Goal: Information Seeking & Learning: Understand process/instructions

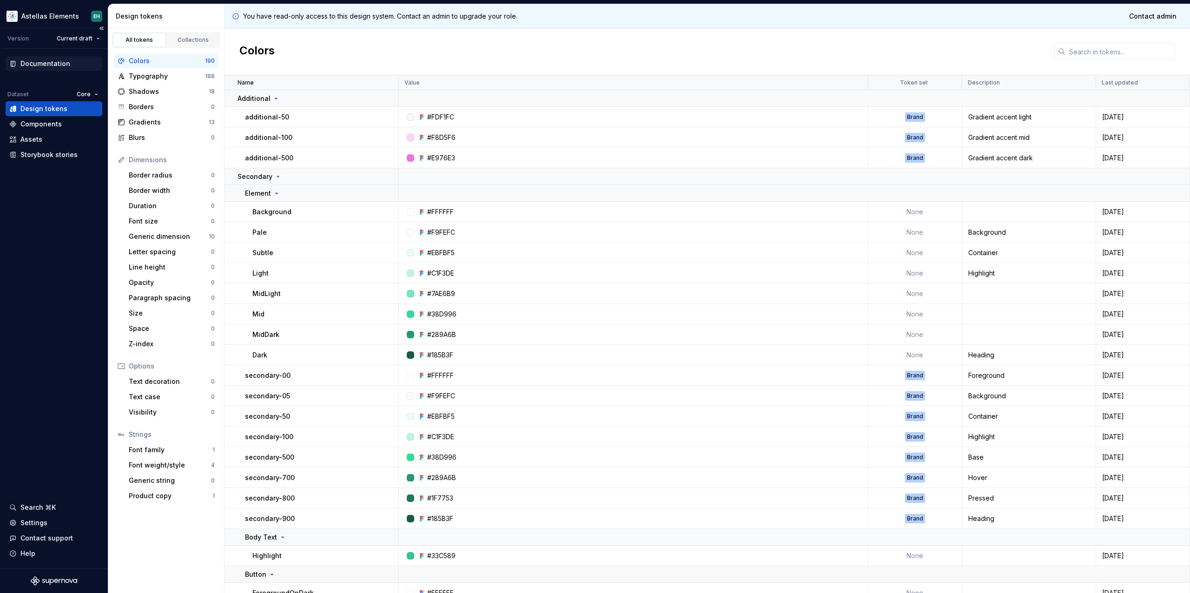
click at [37, 62] on div "Documentation" at bounding box center [45, 63] width 50 height 9
click at [55, 124] on div "Components" at bounding box center [40, 124] width 41 height 9
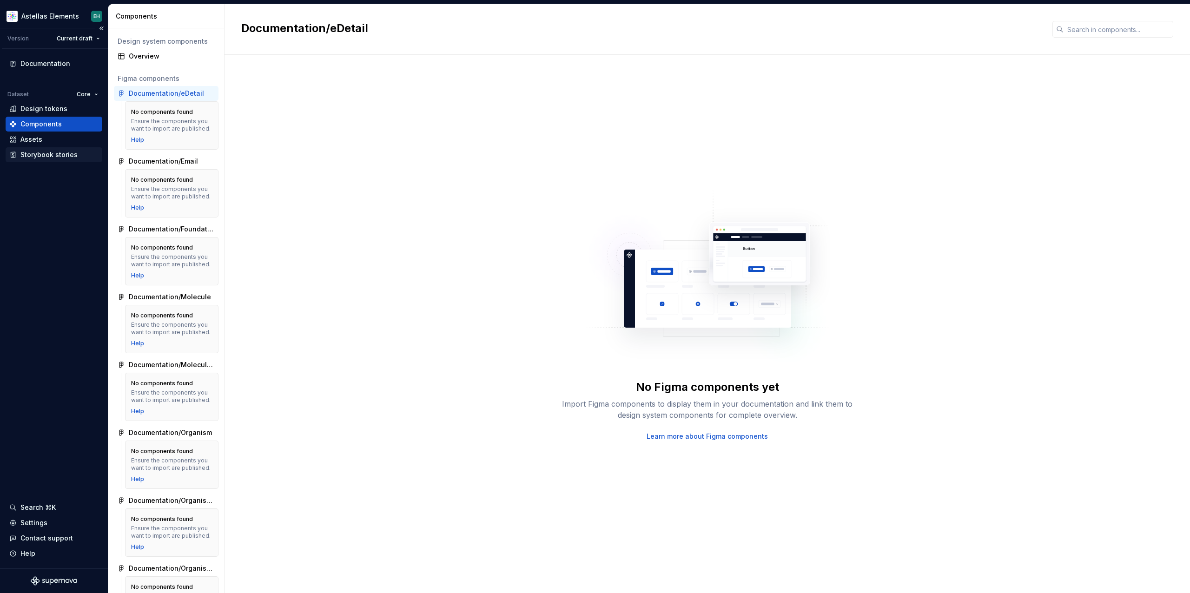
click at [60, 156] on div "Storybook stories" at bounding box center [48, 154] width 57 height 9
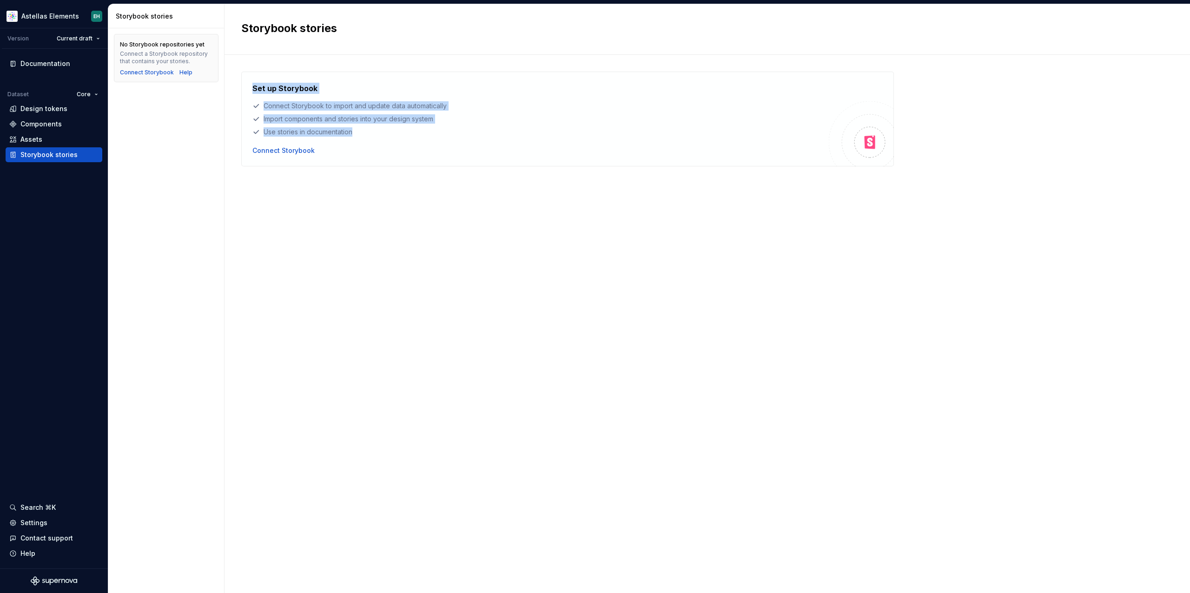
drag, startPoint x: 370, startPoint y: 140, endPoint x: 248, endPoint y: 91, distance: 131.3
click at [248, 91] on div "Set up Storybook Connect Storybook to import and update data automatically Impo…" at bounding box center [567, 119] width 653 height 95
click at [391, 133] on div "Use stories in documentation" at bounding box center [541, 131] width 577 height 9
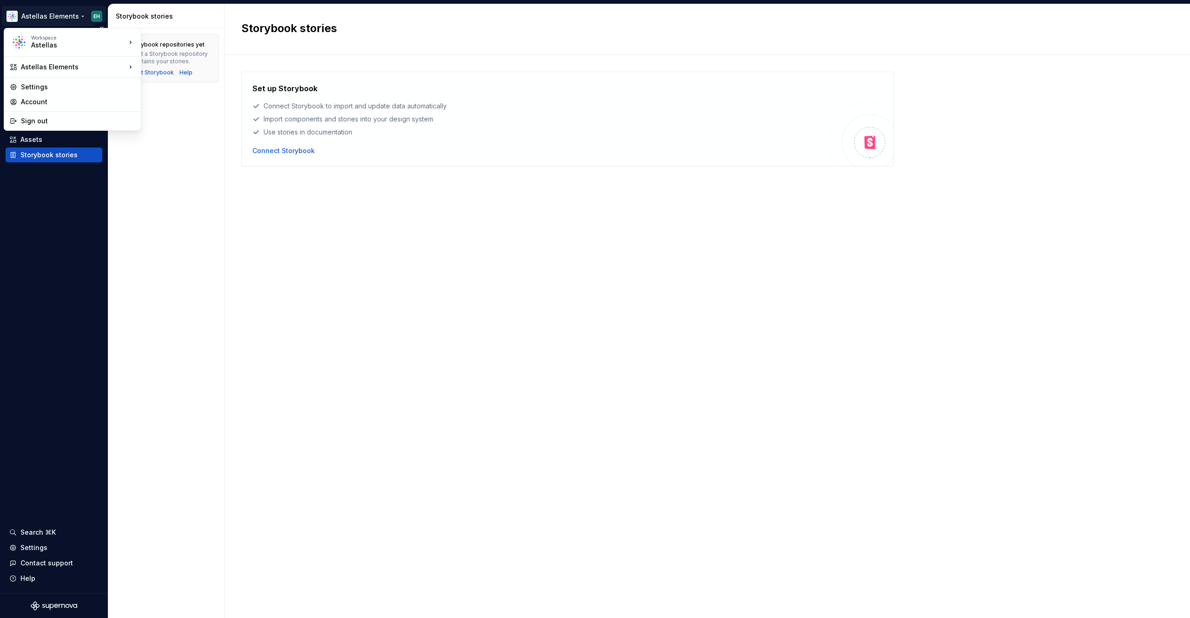
click at [78, 18] on html "Astellas Elements EH Version Current draft Documentation Dataset Core Design to…" at bounding box center [595, 309] width 1190 height 618
click at [74, 45] on div "Astellas" at bounding box center [70, 44] width 79 height 9
click at [53, 239] on html "Astellas Elements EH Version Current draft Documentation Dataset Core Design to…" at bounding box center [595, 309] width 1190 height 618
